Goal: Information Seeking & Learning: Learn about a topic

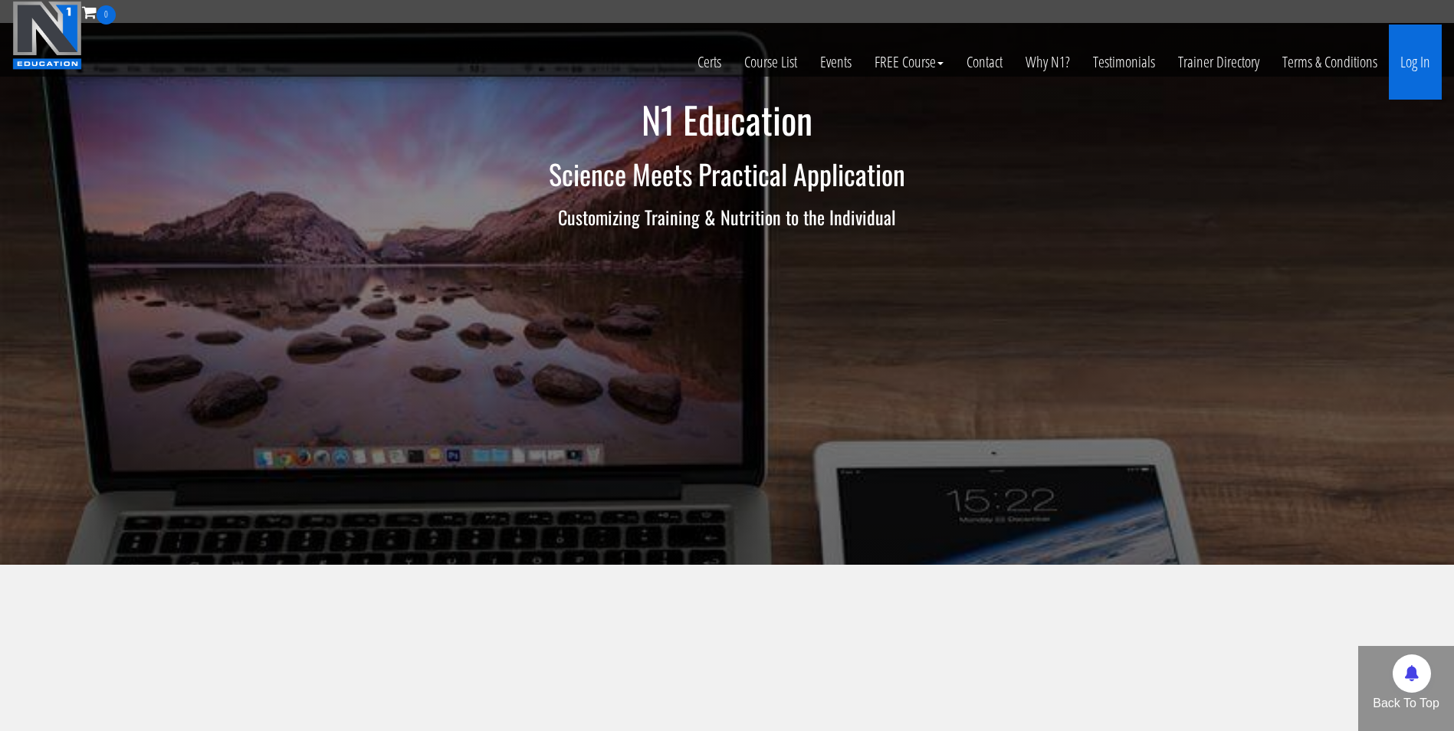
click at [1418, 52] on link "Log In" at bounding box center [1414, 62] width 53 height 75
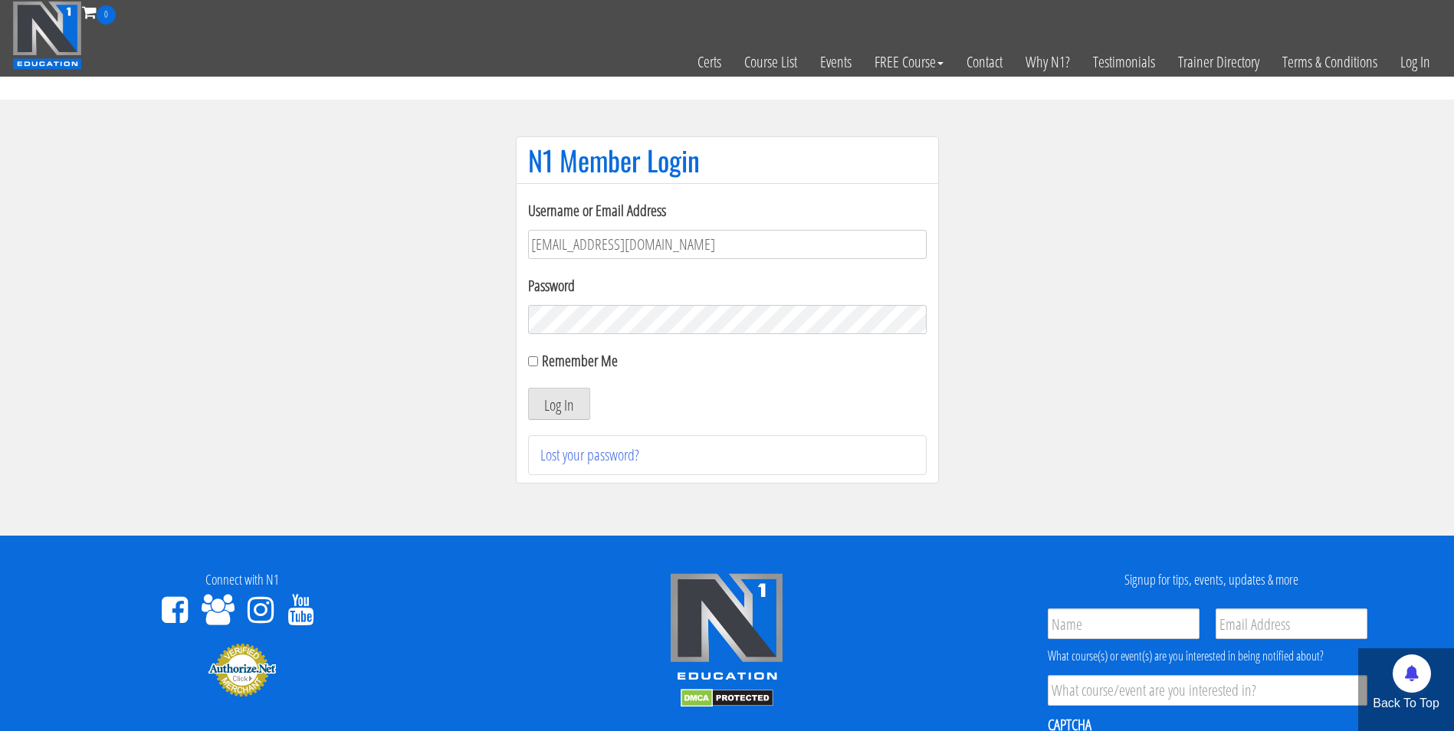
type input "[EMAIL_ADDRESS][DOMAIN_NAME]"
click at [528, 388] on button "Log In" at bounding box center [559, 404] width 62 height 32
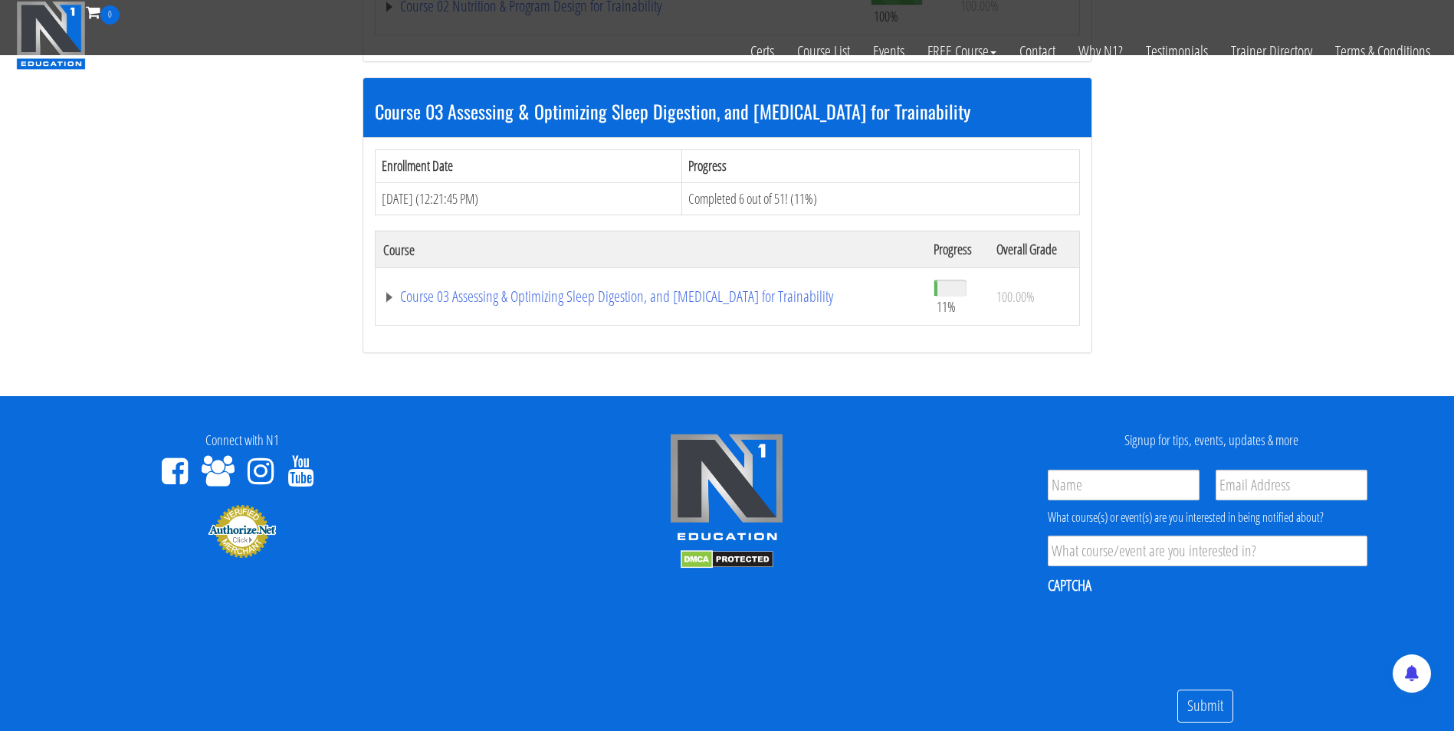
scroll to position [1021, 0]
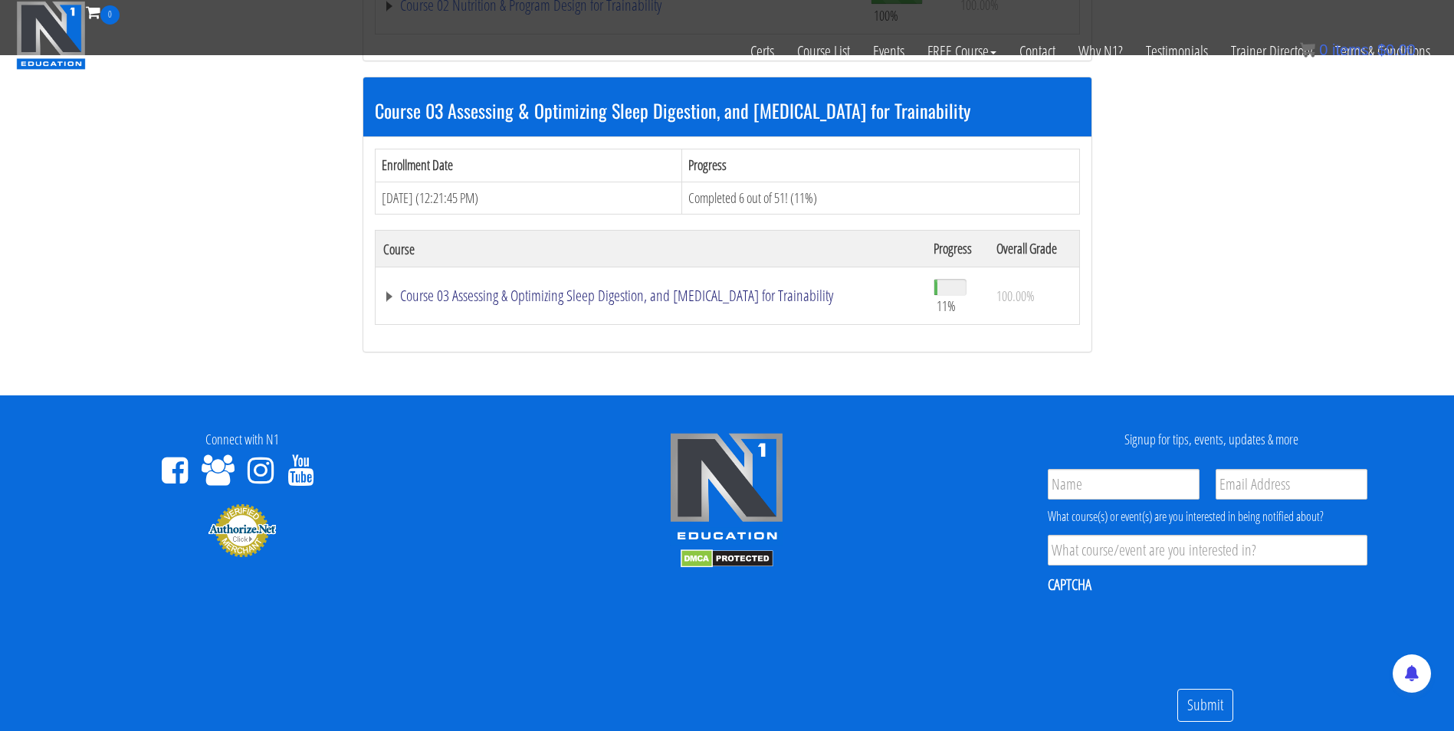
click at [801, 302] on link "Course 03 Assessing & Optimizing Sleep Digestion, and [MEDICAL_DATA] for Traina…" at bounding box center [650, 295] width 535 height 15
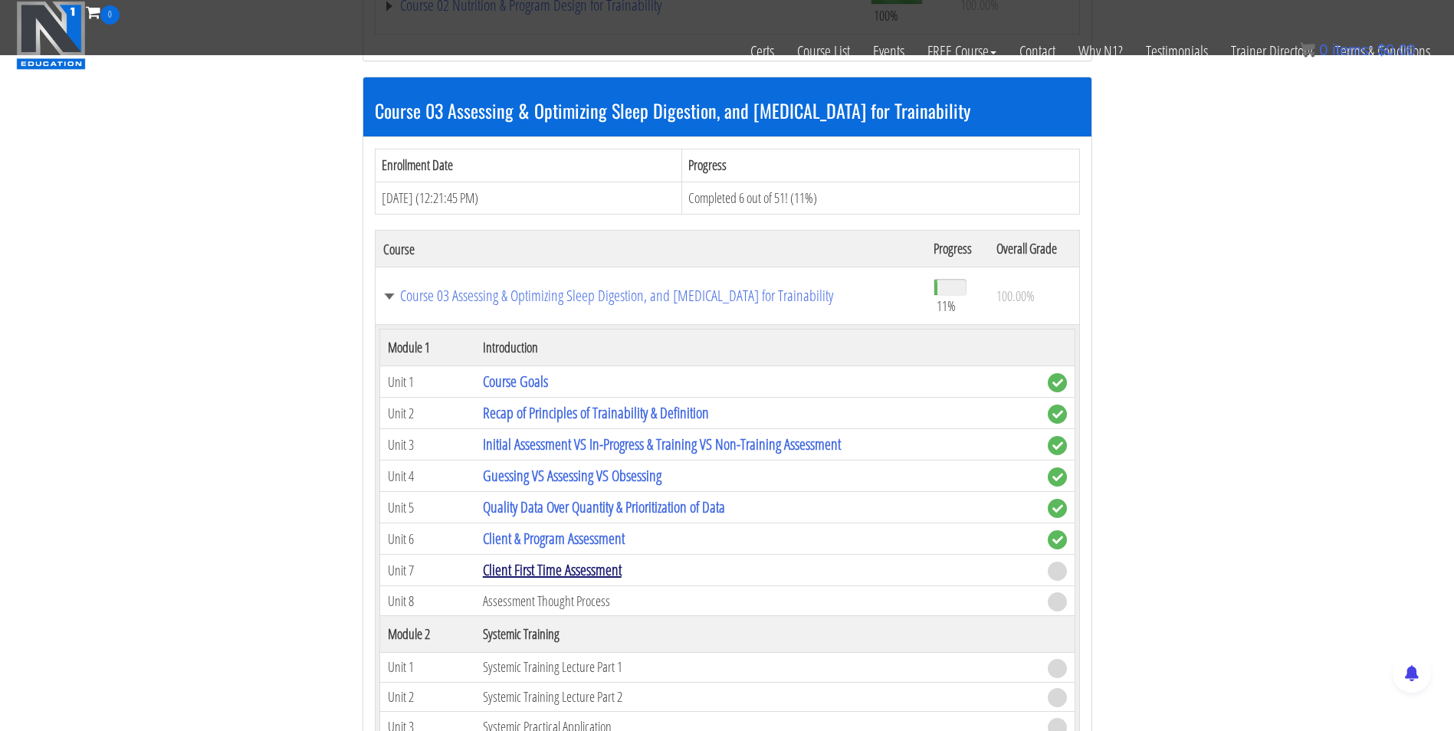
click at [553, 567] on link "Client First Time Assessment" at bounding box center [552, 569] width 139 height 21
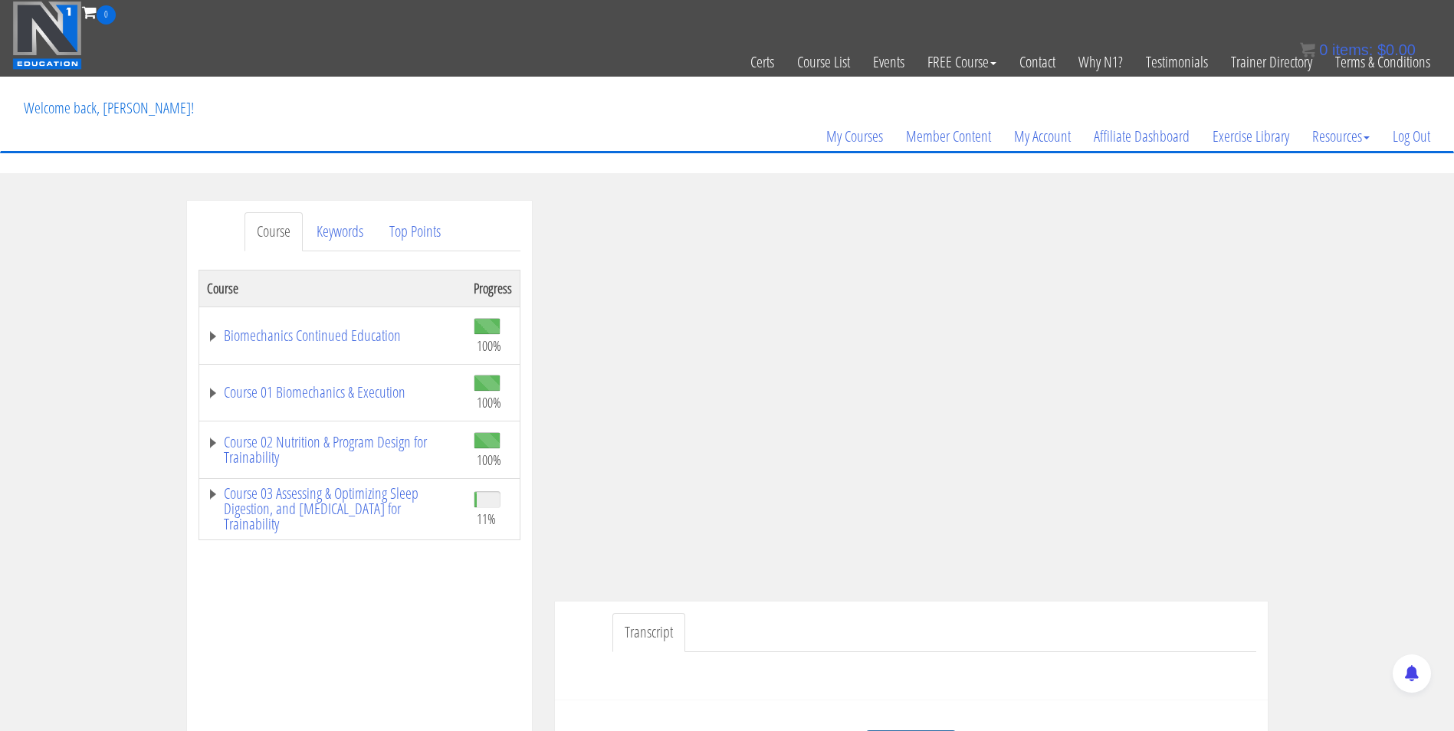
click at [790, 100] on div "My Courses Member Content My Account Affiliate Dashboard Exercise Library Resou…" at bounding box center [726, 114] width 1429 height 74
